Goal: Navigation & Orientation: Find specific page/section

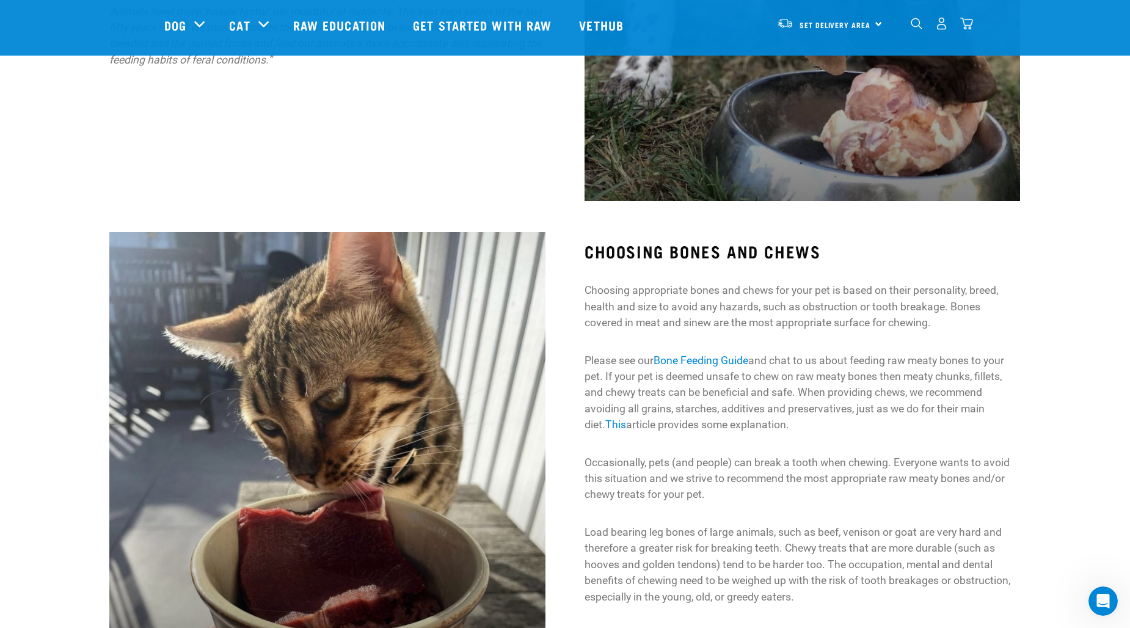
scroll to position [1117, 0]
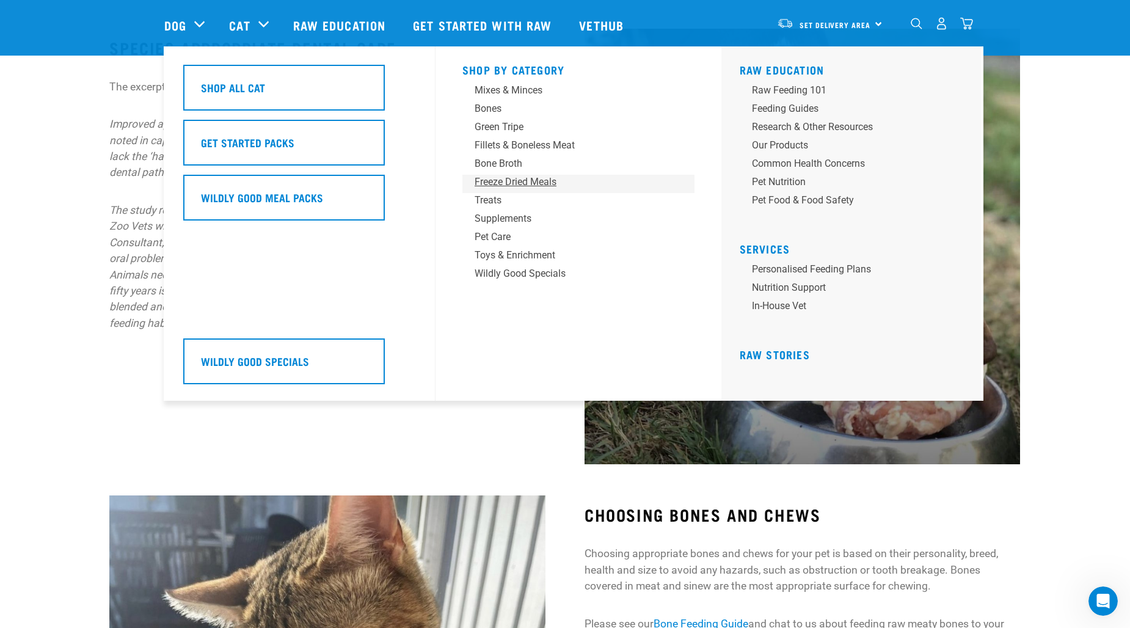
click at [539, 183] on div "Freeze Dried Meals" at bounding box center [569, 182] width 191 height 15
